Goal: Manage account settings

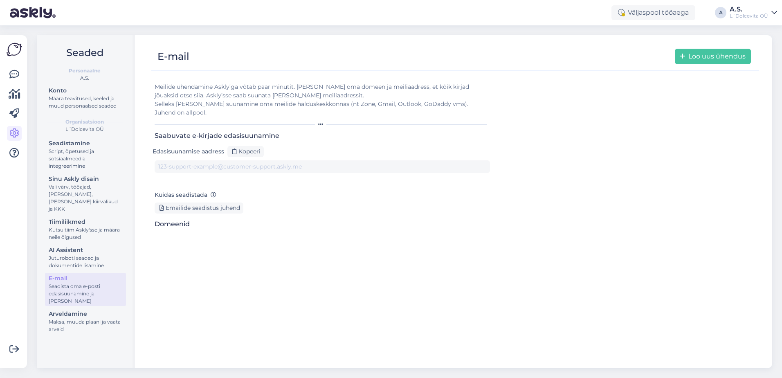
type input "[DOMAIN_NAME][EMAIL_ADDRESS][DOMAIN_NAME]"
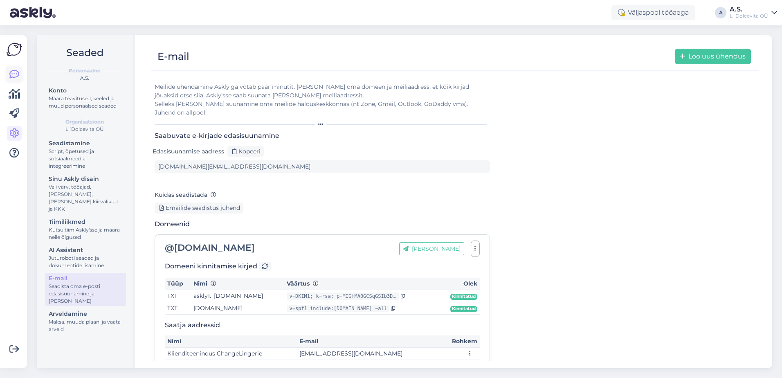
click at [15, 73] on icon at bounding box center [14, 75] width 10 height 10
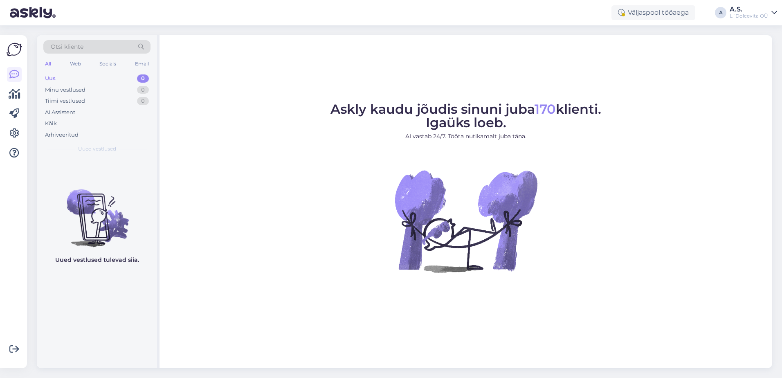
click at [59, 78] on div "Uus 0" at bounding box center [96, 78] width 107 height 11
click at [55, 111] on div "AI Assistent" at bounding box center [60, 112] width 30 height 8
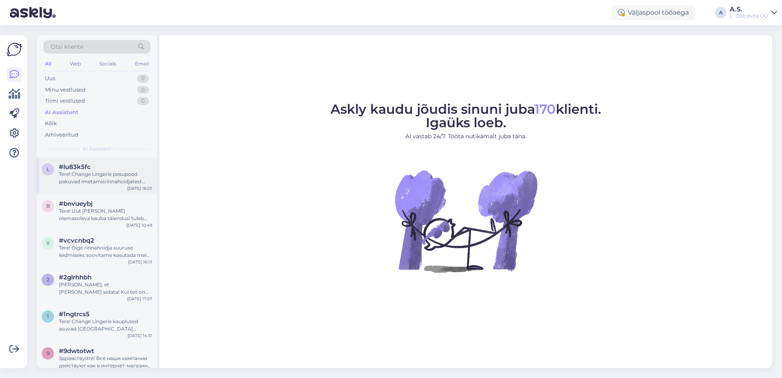
click at [79, 170] on span "#lu83k5fc" at bounding box center [75, 166] width 32 height 7
